Goal: Task Accomplishment & Management: Manage account settings

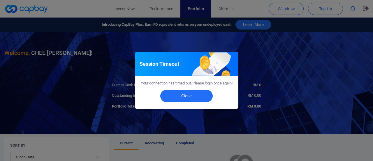
scroll to position [29, 0]
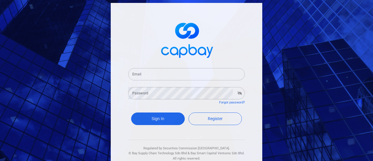
click at [179, 71] on input "Email" at bounding box center [186, 74] width 117 height 12
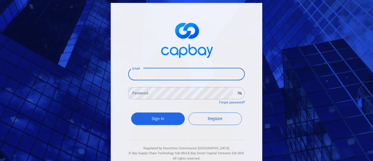
type input "ngck76@gmail.com"
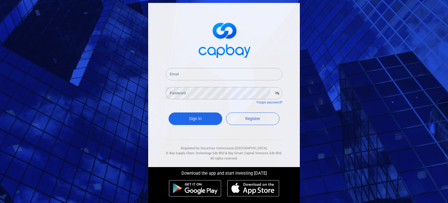
click at [208, 69] on input "Email" at bounding box center [224, 74] width 117 height 12
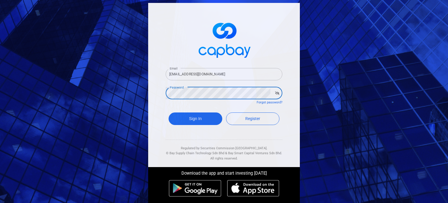
click at [169, 112] on button "Sign In" at bounding box center [196, 118] width 54 height 13
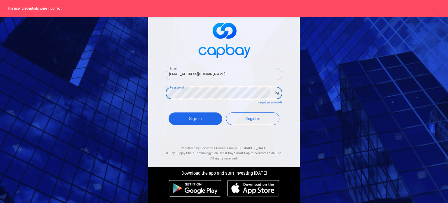
click at [212, 76] on input "ngck76@gmail.com" at bounding box center [224, 74] width 117 height 12
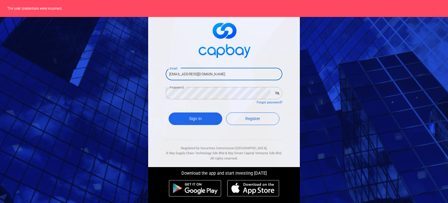
click at [275, 94] on icon "button" at bounding box center [277, 92] width 4 height 3
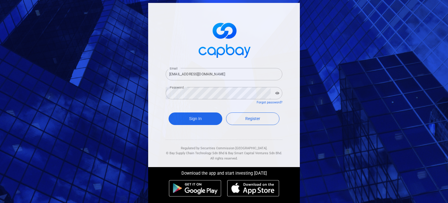
click at [232, 76] on input "[EMAIL_ADDRESS][DOMAIN_NAME]" at bounding box center [224, 74] width 117 height 12
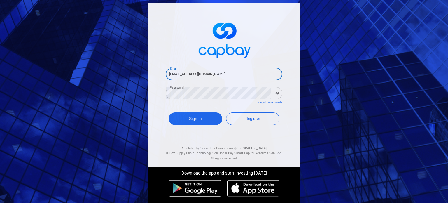
click at [241, 73] on input "[EMAIL_ADDRESS][DOMAIN_NAME]" at bounding box center [224, 74] width 117 height 12
drag, startPoint x: 204, startPoint y: 73, endPoint x: 129, endPoint y: 68, distance: 74.2
click at [129, 71] on div "Email ngck76@gmail.com Email Password Password Forgot password? Sign In Registe…" at bounding box center [224, 101] width 448 height 203
type input "[EMAIL_ADDRESS][DOMAIN_NAME]"
click at [189, 132] on form "Email ngck76@gmail.com Email Password Password Forgot password? Sign In Register" at bounding box center [224, 97] width 117 height 73
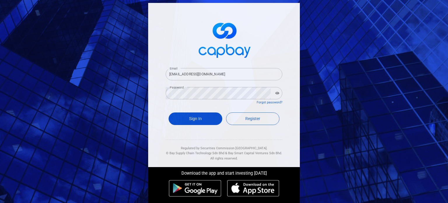
click at [188, 124] on button "Sign In" at bounding box center [196, 118] width 54 height 13
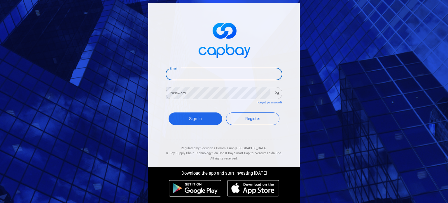
click at [214, 80] on input "Email" at bounding box center [224, 74] width 117 height 12
type input "[EMAIL_ADDRESS][DOMAIN_NAME]"
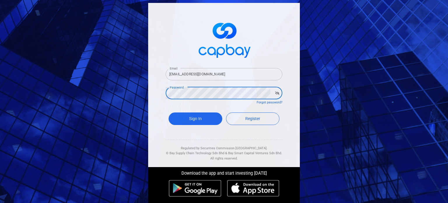
click at [169, 112] on button "Sign In" at bounding box center [196, 118] width 54 height 13
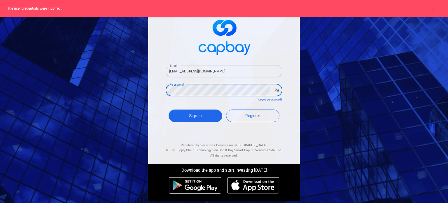
scroll to position [4, 0]
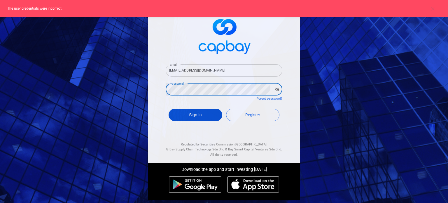
click at [176, 113] on button "Sign In" at bounding box center [196, 114] width 54 height 13
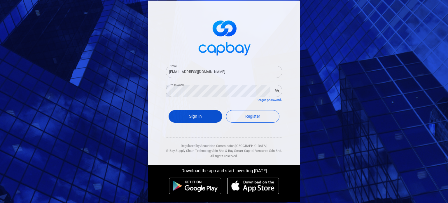
scroll to position [0, 0]
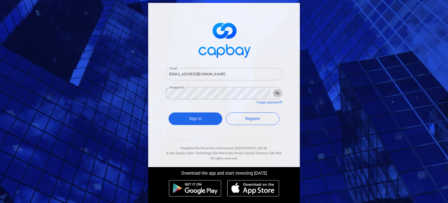
click at [275, 91] on icon "button" at bounding box center [277, 92] width 4 height 3
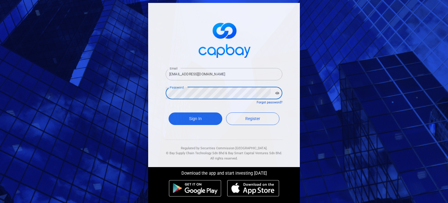
click at [169, 112] on button "Sign In" at bounding box center [196, 118] width 54 height 13
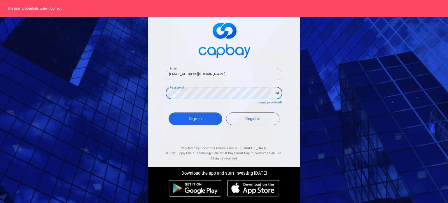
click at [169, 112] on button "Sign In" at bounding box center [196, 118] width 54 height 13
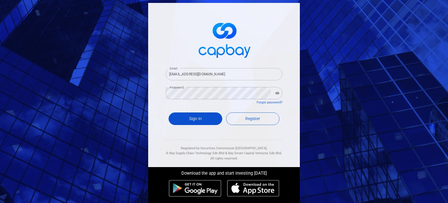
click at [210, 119] on button "Sign In" at bounding box center [196, 118] width 54 height 13
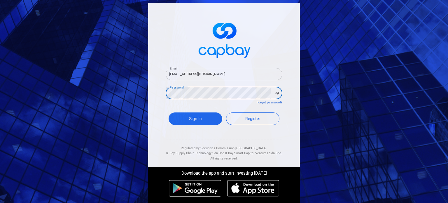
click at [270, 102] on link "Forgot password?" at bounding box center [270, 102] width 26 height 4
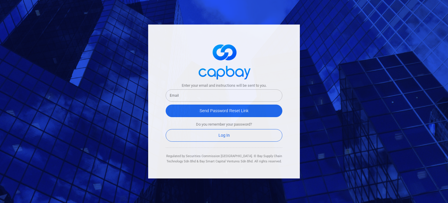
click at [192, 98] on input "text" at bounding box center [224, 95] width 117 height 12
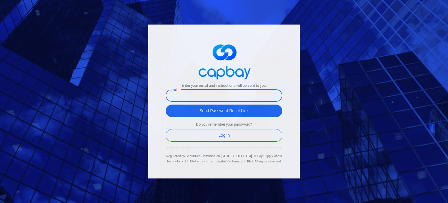
type input "[EMAIL_ADDRESS][DOMAIN_NAME]"
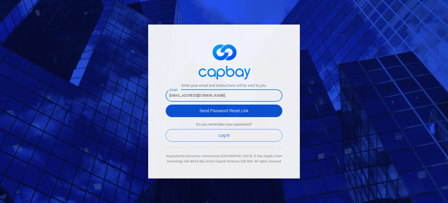
click at [215, 113] on button "Send Password Reset Link" at bounding box center [224, 110] width 117 height 13
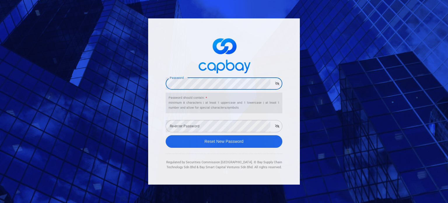
click at [199, 124] on div "Re-enter Password Re-enter Password" at bounding box center [224, 125] width 117 height 13
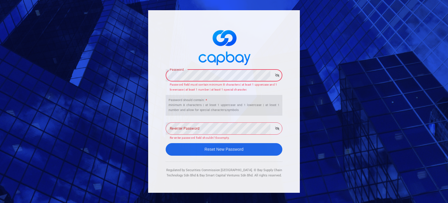
click at [124, 67] on div "Password Password Password field must contain minimum 8 characters | at least 1…" at bounding box center [224, 101] width 448 height 203
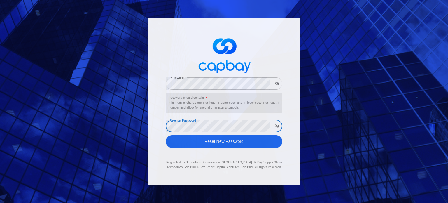
click at [279, 125] on icon "button" at bounding box center [277, 125] width 4 height 3
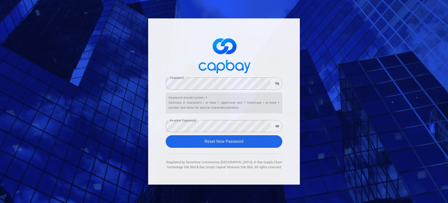
click at [277, 85] on icon "button" at bounding box center [277, 83] width 4 height 3
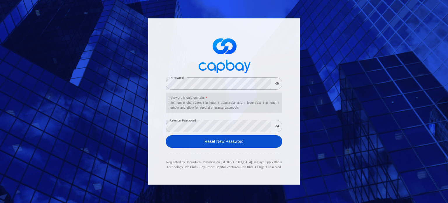
click at [242, 141] on button "Reset New Password" at bounding box center [224, 141] width 117 height 13
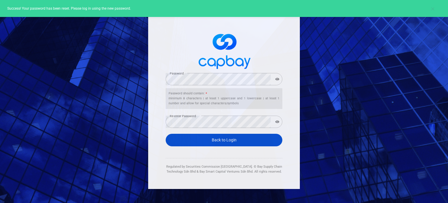
click at [242, 141] on link "Back to Login" at bounding box center [224, 140] width 117 height 13
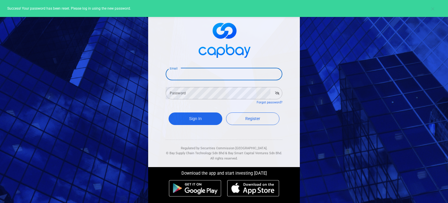
click at [202, 74] on input "Email" at bounding box center [224, 74] width 117 height 12
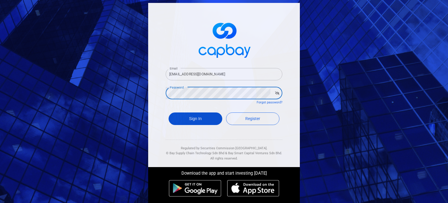
click at [205, 118] on button "Sign In" at bounding box center [196, 118] width 54 height 13
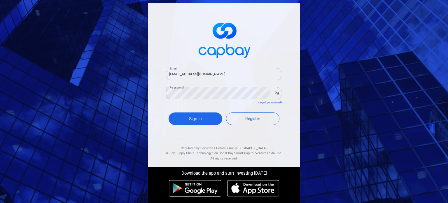
click at [168, 72] on input "[EMAIL_ADDRESS][DOMAIN_NAME]" at bounding box center [224, 74] width 117 height 12
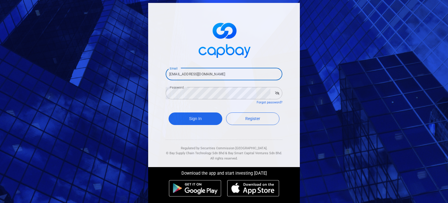
type input "[EMAIL_ADDRESS][DOMAIN_NAME]"
click at [313, 114] on div "Email [EMAIL_ADDRESS][DOMAIN_NAME] Email Password Password Forgot password? Sig…" at bounding box center [224, 101] width 448 height 203
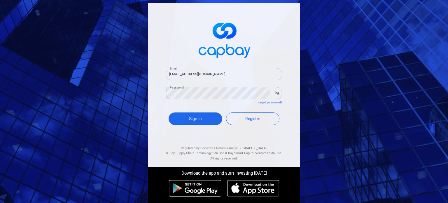
click at [278, 93] on button "button" at bounding box center [277, 93] width 9 height 8
click at [204, 118] on button "Sign In" at bounding box center [196, 118] width 54 height 13
click at [278, 94] on button "button" at bounding box center [277, 93] width 9 height 8
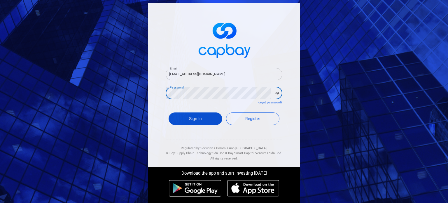
click at [186, 121] on button "Sign In" at bounding box center [196, 118] width 54 height 13
